Goal: Task Accomplishment & Management: Complete application form

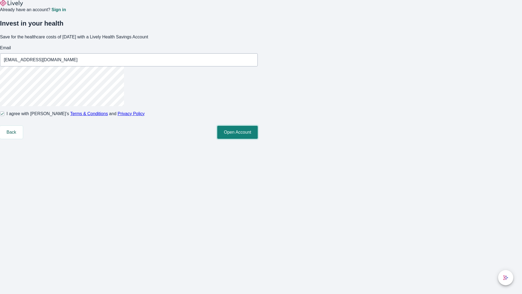
click at [258, 139] on button "Open Account" at bounding box center [237, 132] width 41 height 13
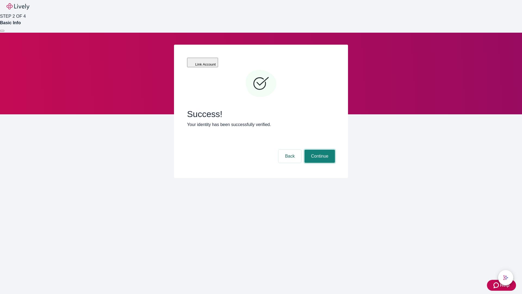
click at [319, 150] on button "Continue" at bounding box center [319, 156] width 30 height 13
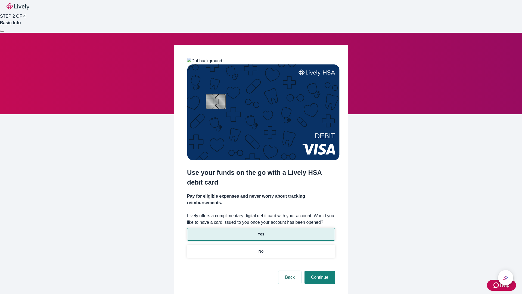
click at [261, 231] on p "Yes" at bounding box center [261, 234] width 7 height 6
click at [319, 270] on button "Continue" at bounding box center [319, 276] width 30 height 13
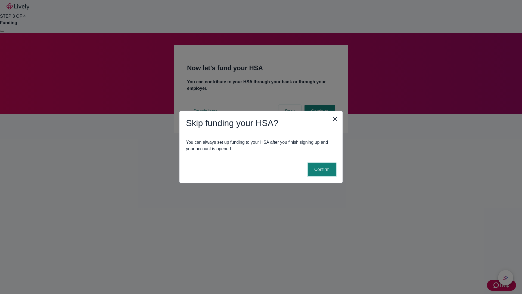
click at [321, 169] on button "Confirm" at bounding box center [322, 169] width 28 height 13
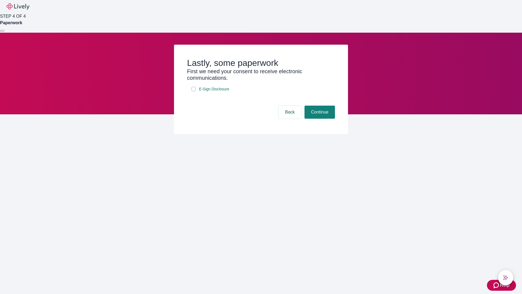
click at [194, 91] on input "E-Sign Disclosure" at bounding box center [193, 89] width 4 height 4
checkbox input "true"
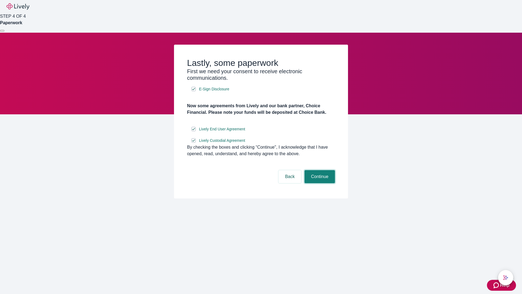
click at [319, 183] on button "Continue" at bounding box center [319, 176] width 30 height 13
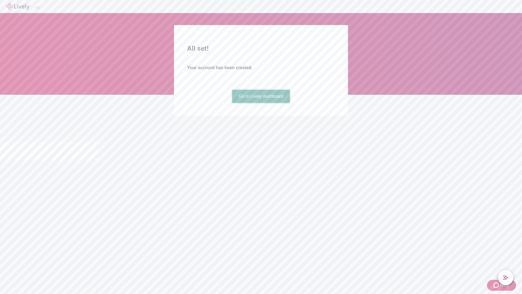
click at [261, 103] on link "Go to Lively dashboard" at bounding box center [261, 96] width 58 height 13
